Goal: Task Accomplishment & Management: Use online tool/utility

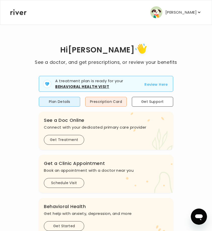
click at [165, 84] on button "Review Here" at bounding box center [156, 85] width 23 height 6
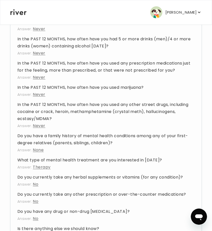
scroll to position [777, 0]
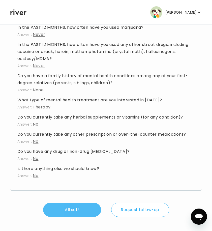
click at [78, 210] on button "All set!" at bounding box center [72, 210] width 58 height 14
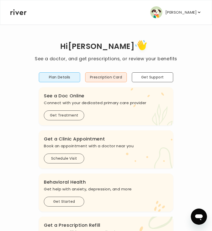
click at [174, 13] on p "[PERSON_NAME]" at bounding box center [181, 12] width 31 height 7
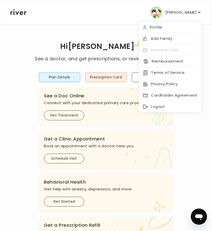
click at [174, 13] on p "[PERSON_NAME]" at bounding box center [181, 12] width 31 height 7
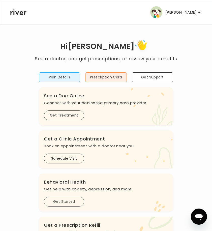
click at [71, 205] on button "Get Started" at bounding box center [64, 202] width 40 height 10
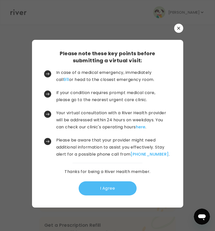
click at [110, 187] on button "I Agree" at bounding box center [108, 188] width 58 height 14
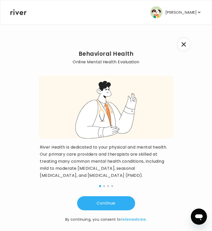
click at [186, 44] on icon "button" at bounding box center [184, 44] width 5 height 5
